Goal: Task Accomplishment & Management: Use online tool/utility

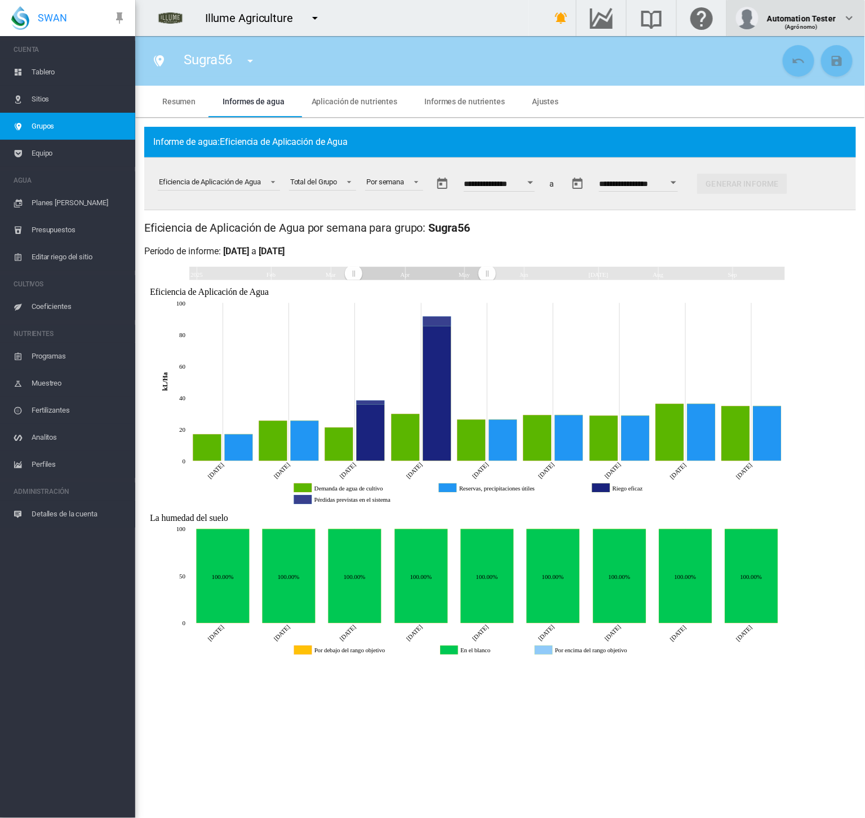
click at [831, 19] on div "Automation Tester" at bounding box center [802, 13] width 68 height 11
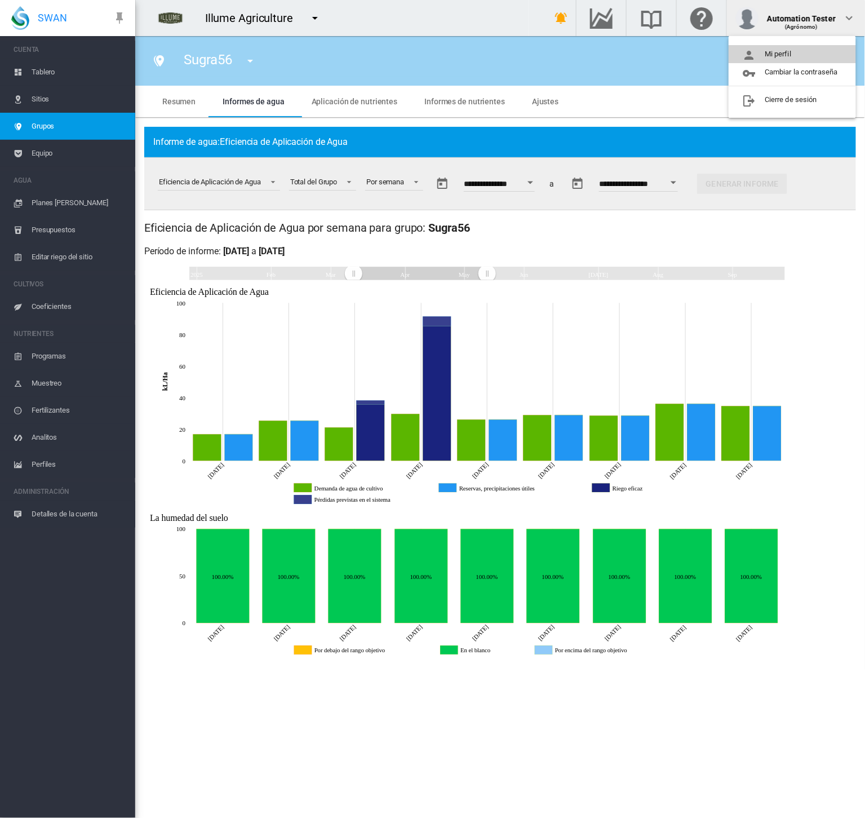
click at [814, 47] on button "Mi perfil" at bounding box center [792, 54] width 127 height 18
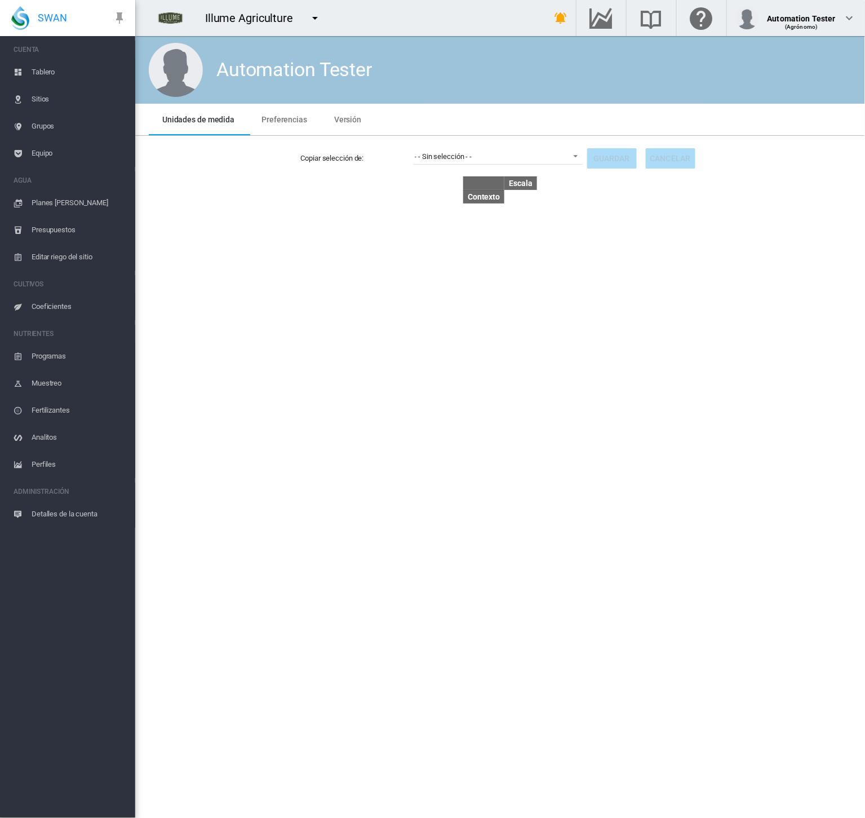
click at [264, 115] on span "Preferencias" at bounding box center [285, 119] width 46 height 9
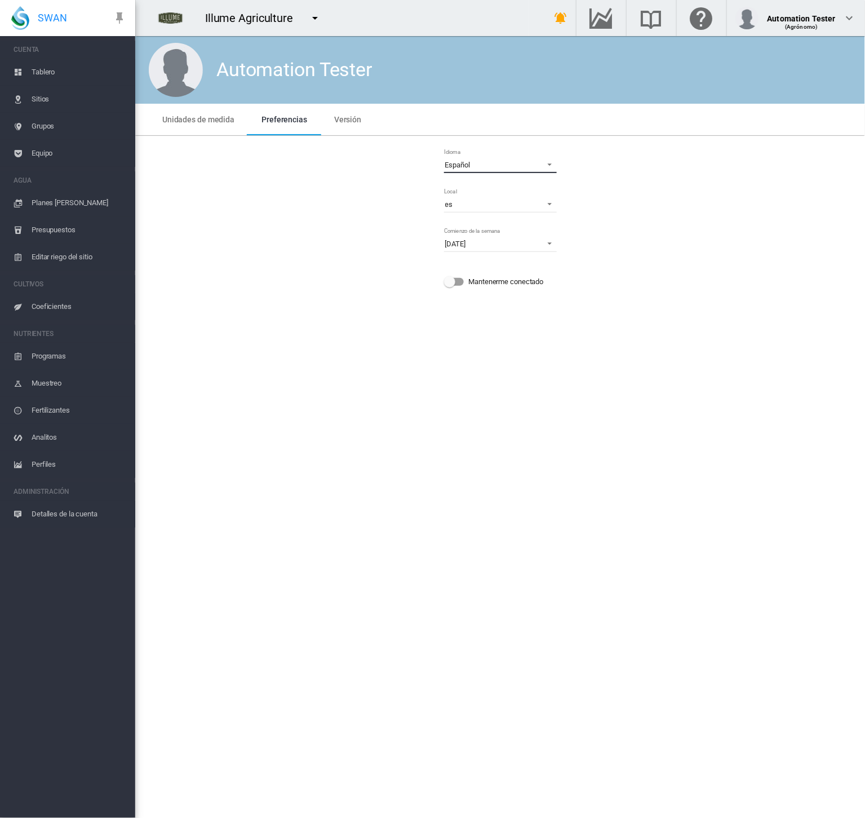
click at [490, 161] on span "Español" at bounding box center [491, 165] width 92 height 10
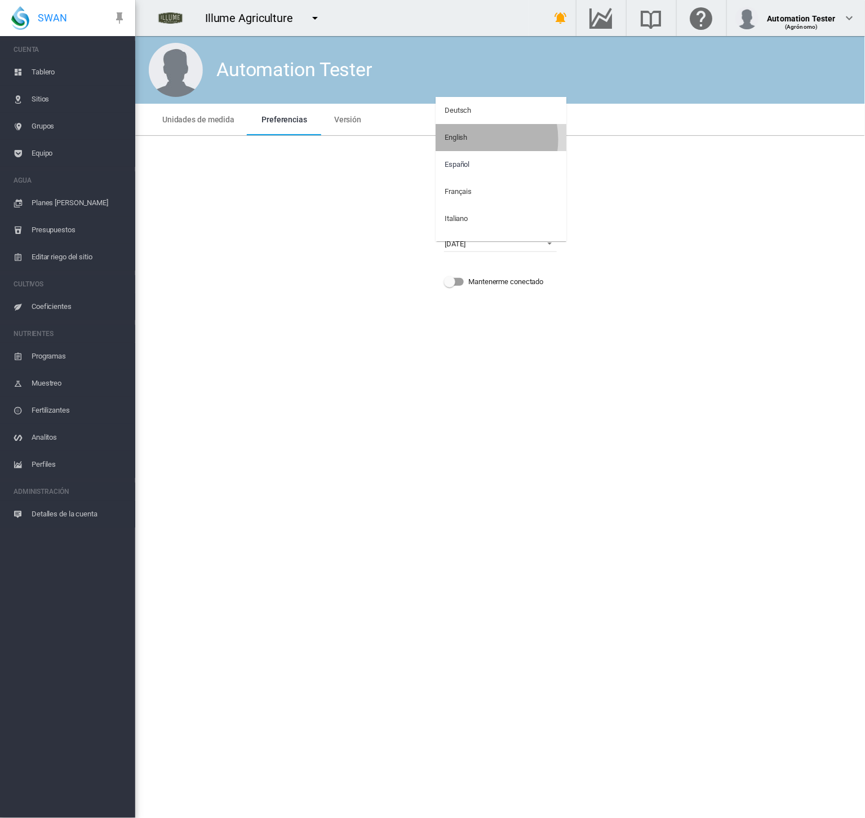
click at [471, 139] on md-option "English" at bounding box center [501, 137] width 131 height 27
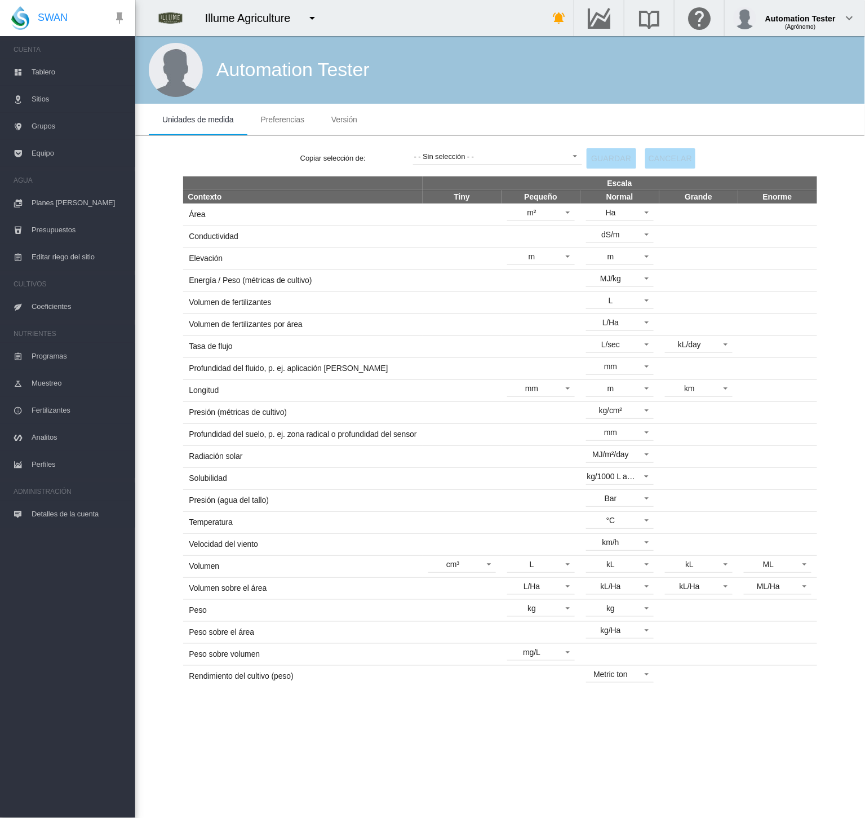
click at [290, 120] on span "Preferencias" at bounding box center [282, 119] width 43 height 9
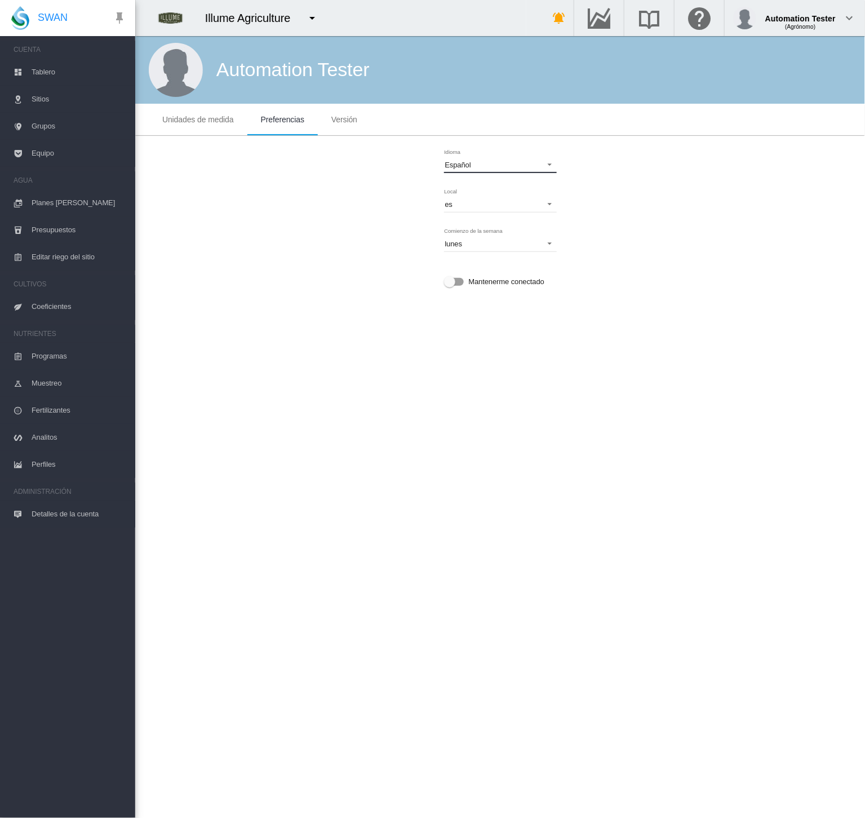
click at [484, 163] on span "Español" at bounding box center [491, 165] width 92 height 10
click at [484, 139] on md-option "English" at bounding box center [501, 137] width 131 height 27
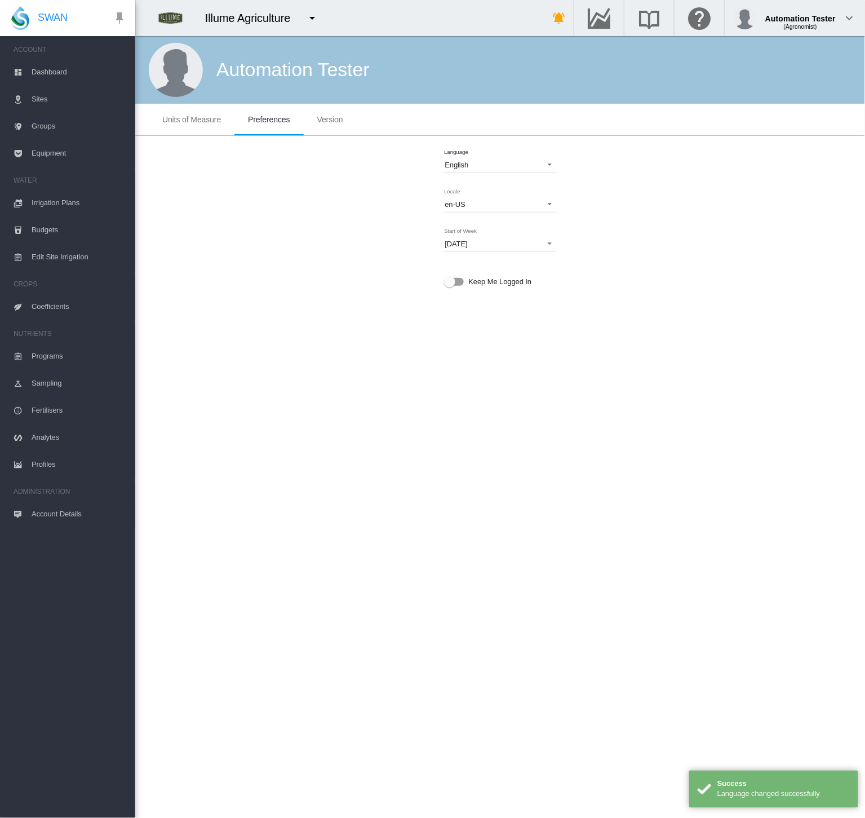
click at [37, 122] on span "Groups" at bounding box center [79, 126] width 95 height 27
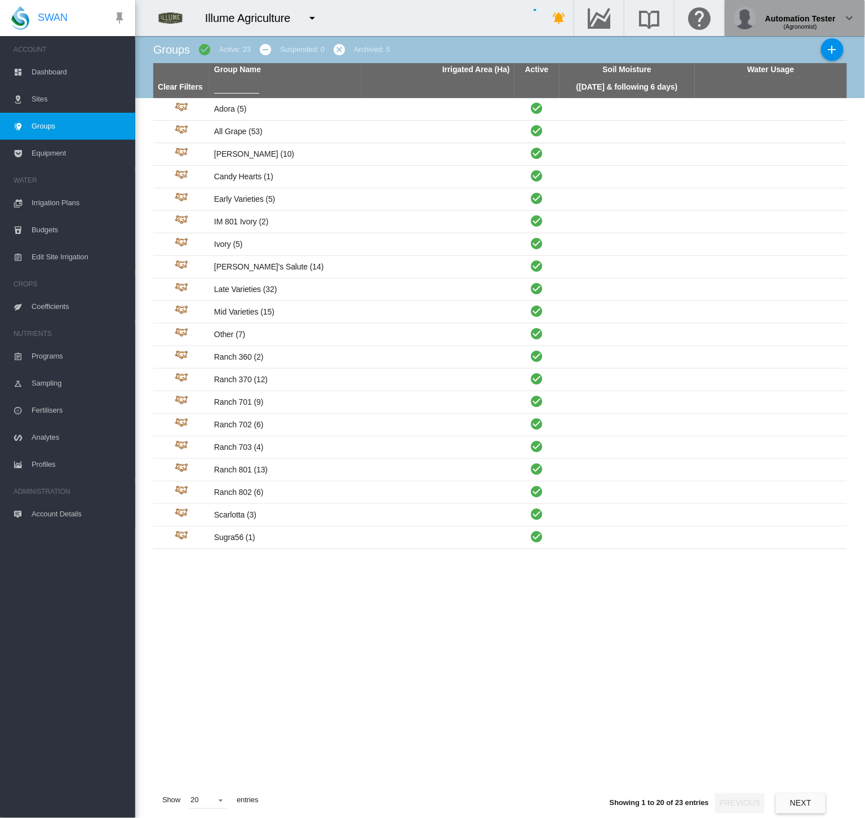
click at [813, 24] on span "(Agronomist)" at bounding box center [800, 27] width 33 height 6
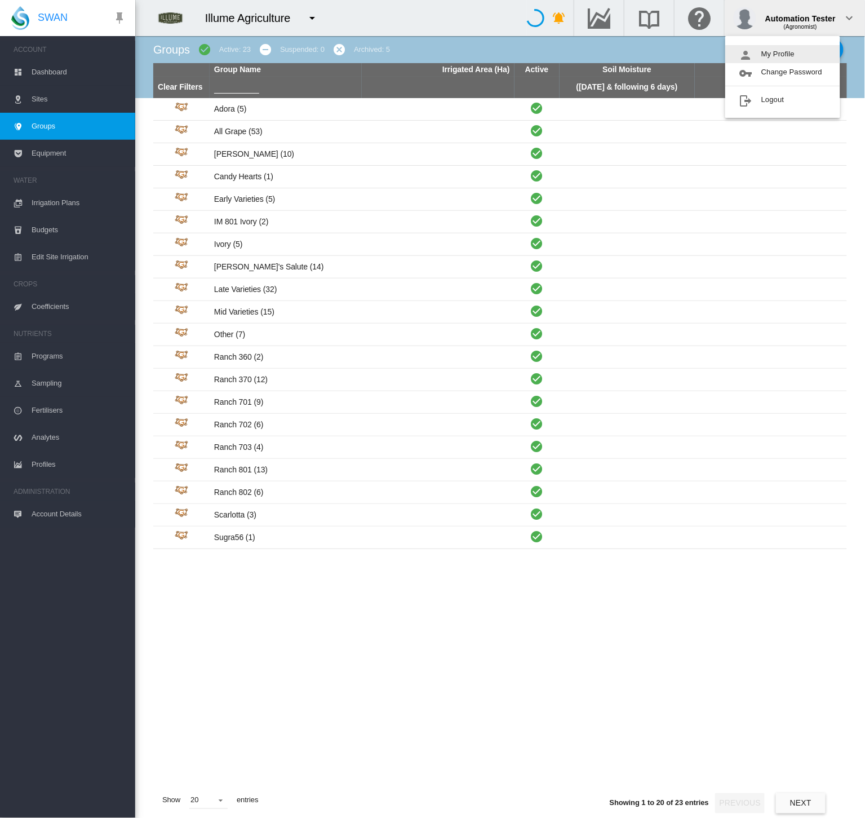
click at [811, 52] on button "My Profile" at bounding box center [782, 54] width 115 height 18
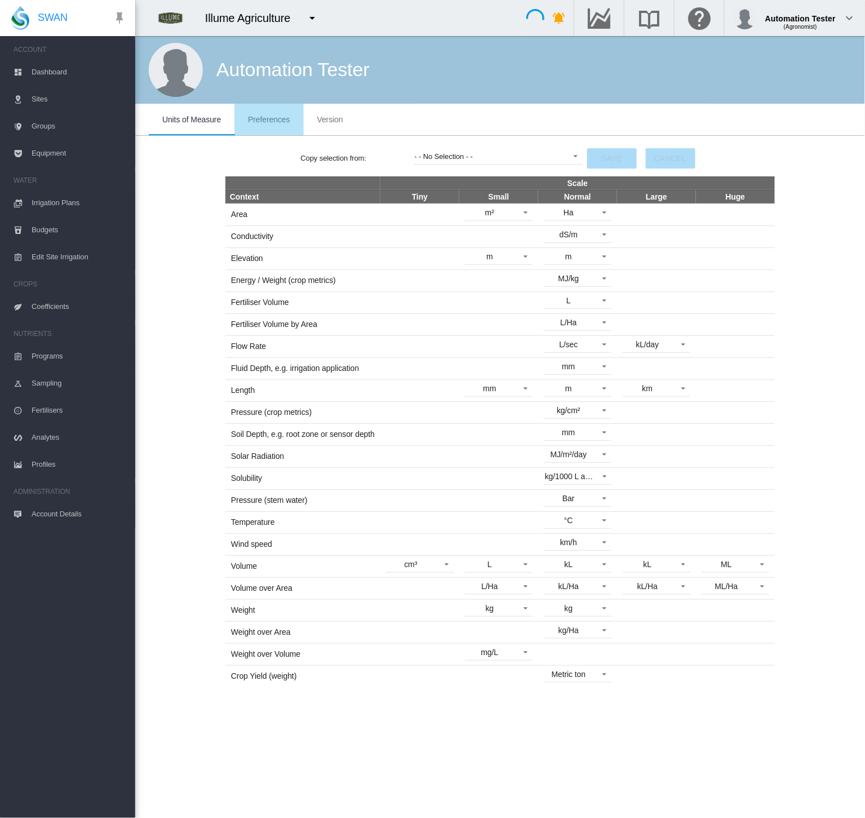
click at [258, 121] on span "Preferences" at bounding box center [269, 119] width 42 height 9
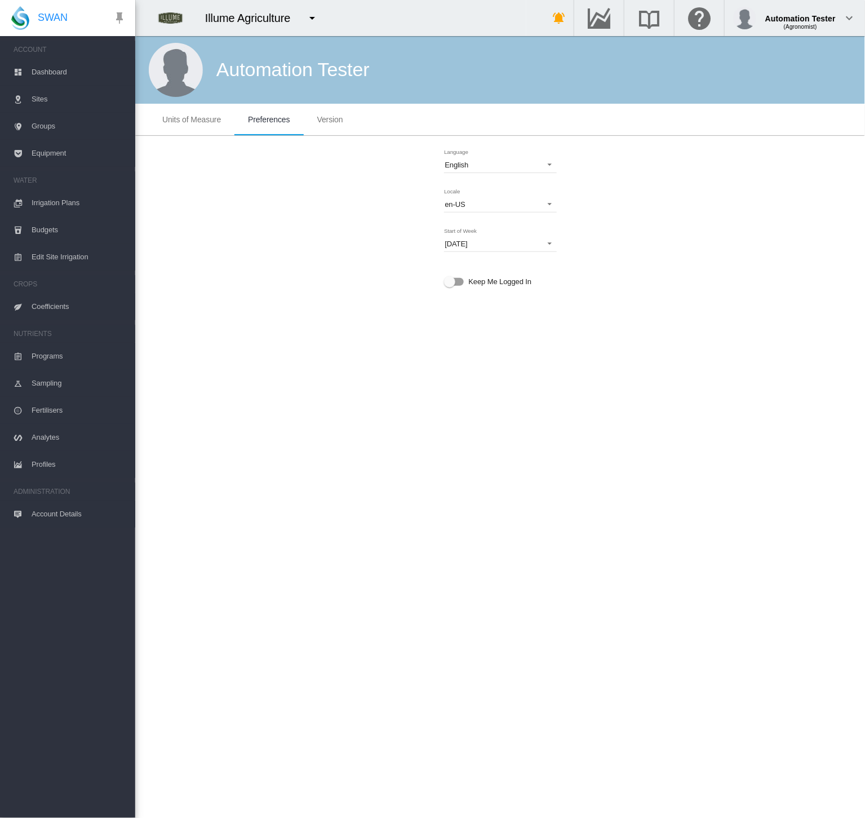
click at [42, 123] on span "Groups" at bounding box center [79, 126] width 95 height 27
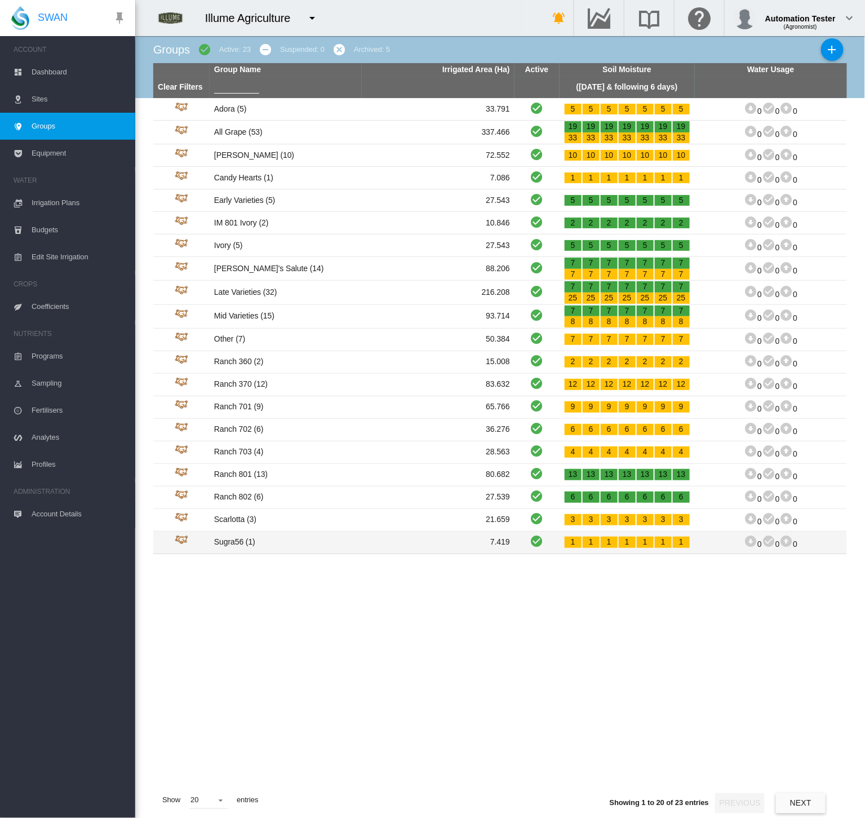
click at [352, 552] on td "Sugra56 (1)" at bounding box center [286, 543] width 152 height 22
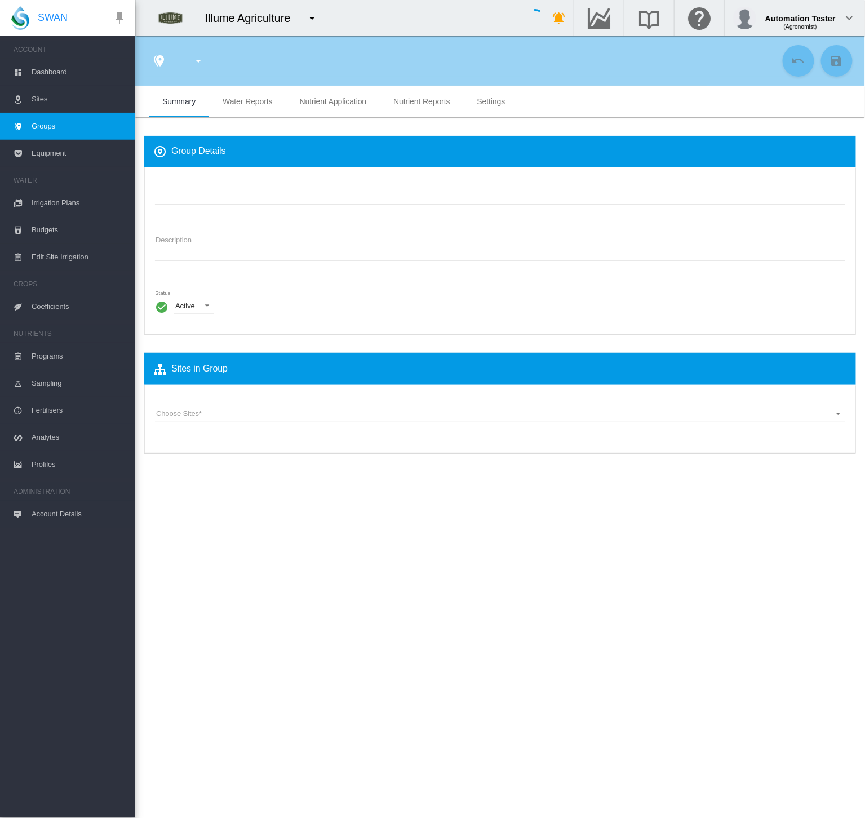
type input "*******"
type textarea "**********"
click at [237, 106] on md-tab-item "Water Reports" at bounding box center [247, 102] width 77 height 32
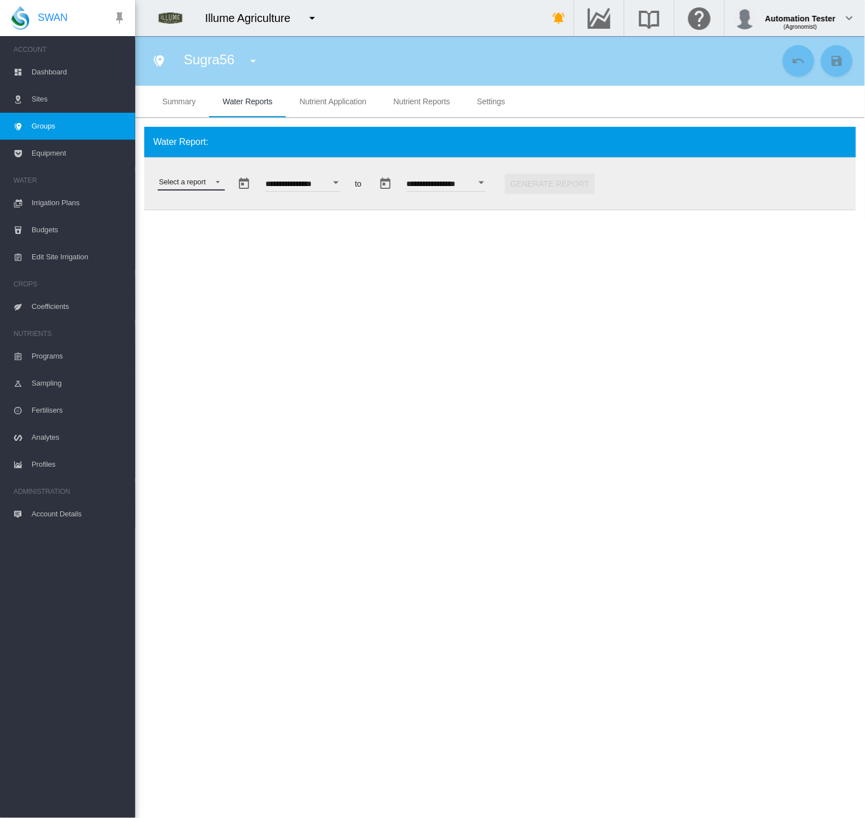
click at [212, 177] on md-select "Select a report Soil Moisture Status Water Usage Water Application Efficiency W…" at bounding box center [191, 182] width 67 height 17
click at [199, 238] on div "Water Application Efficiency" at bounding box center [202, 236] width 88 height 10
click at [514, 183] on button "Open calendar" at bounding box center [504, 182] width 20 height 20
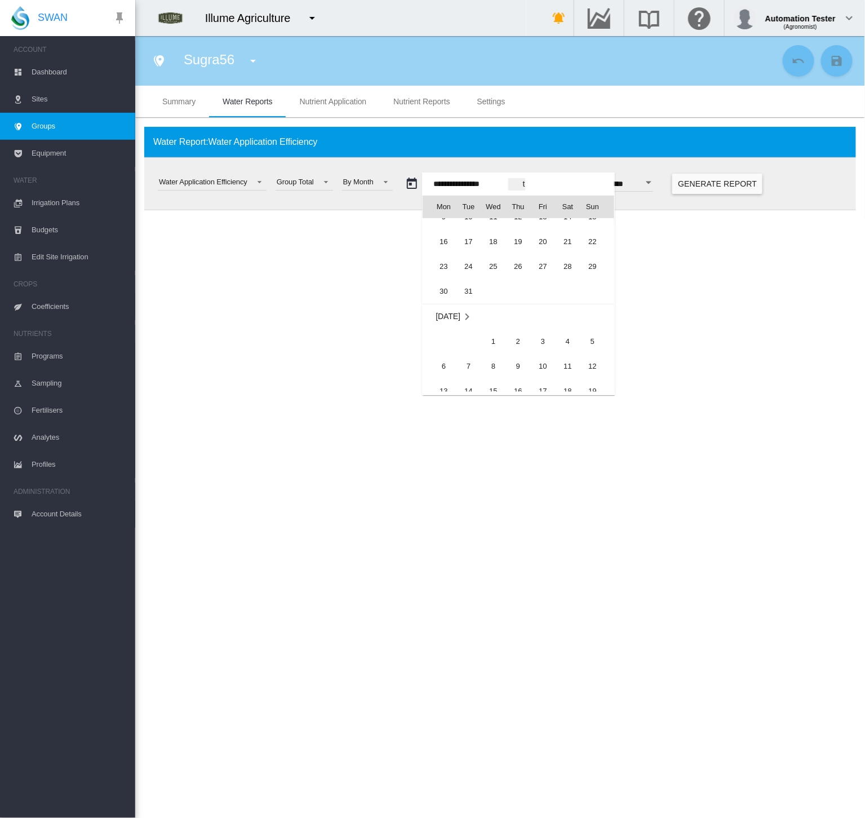
scroll to position [26790, 0]
click at [496, 358] on span "1" at bounding box center [493, 352] width 23 height 23
type input "**********"
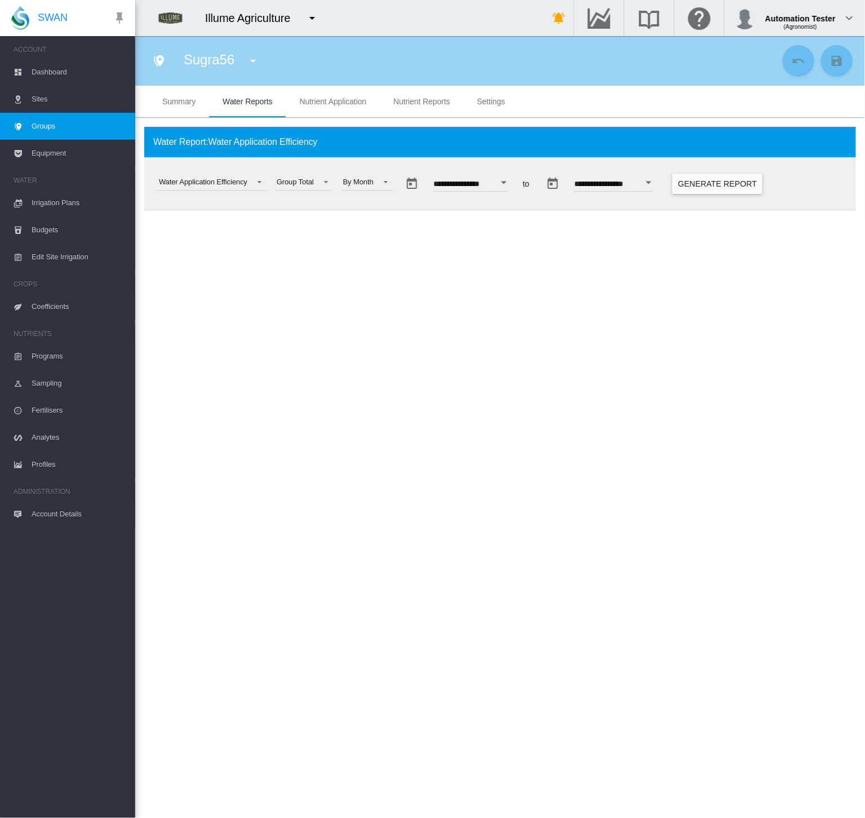
click at [659, 187] on button "Open calendar" at bounding box center [649, 182] width 20 height 20
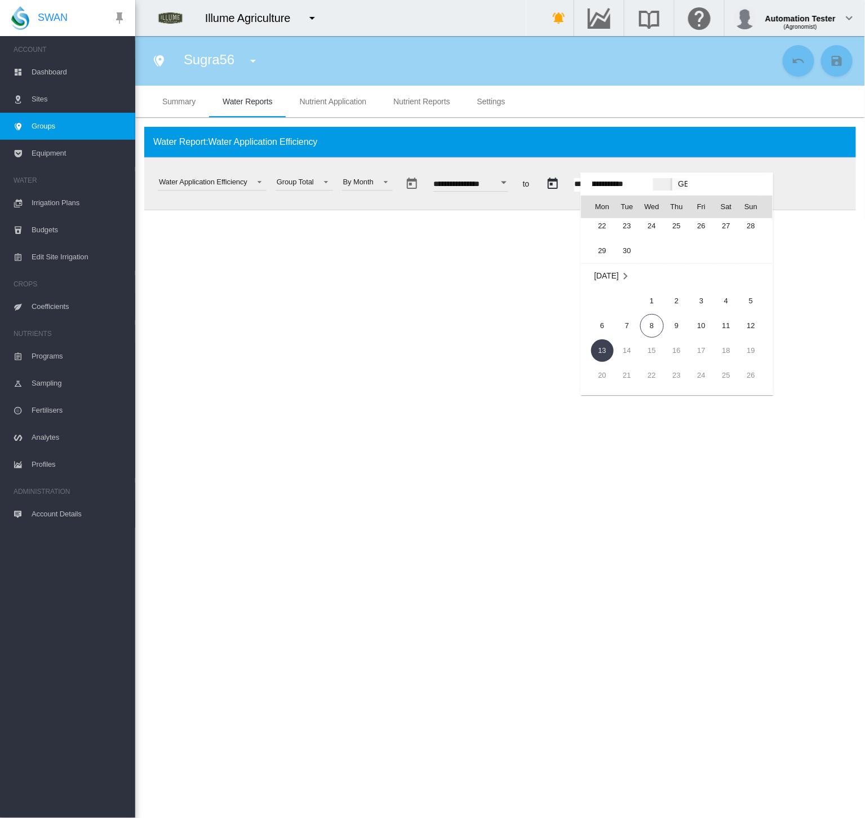
scroll to position [1282, 0]
click at [621, 269] on span "30" at bounding box center [627, 268] width 23 height 23
type input "**********"
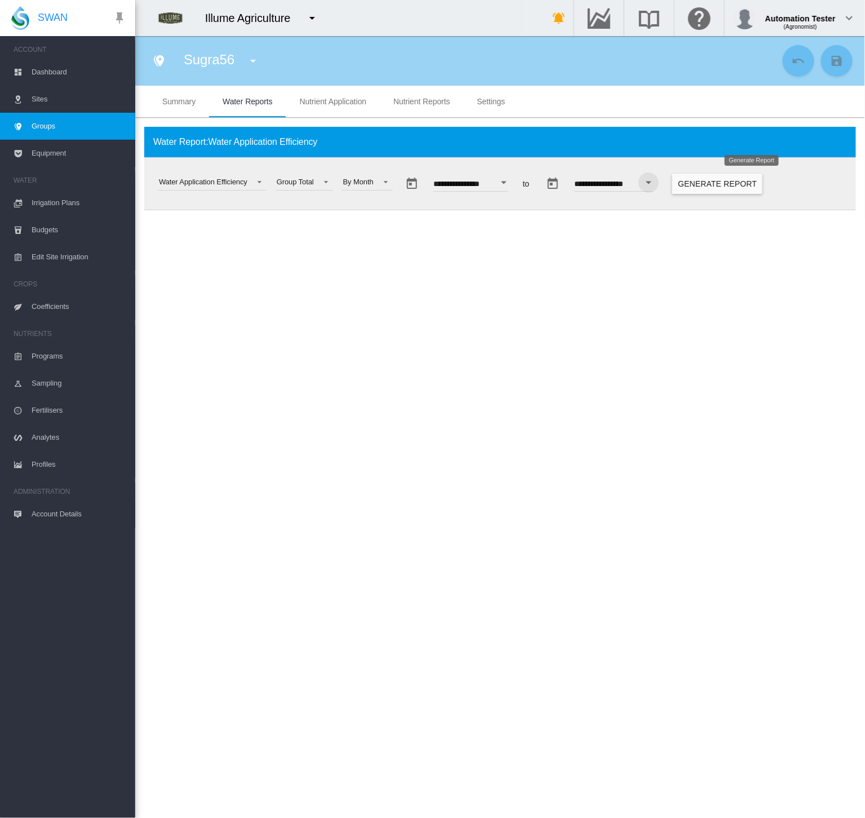
click at [734, 185] on button "Generate Report" at bounding box center [717, 184] width 90 height 20
